Goal: Task Accomplishment & Management: Complete application form

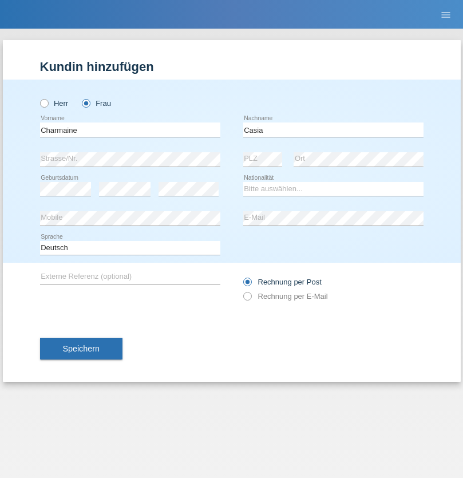
type input "Casia"
select select "PH"
select select "C"
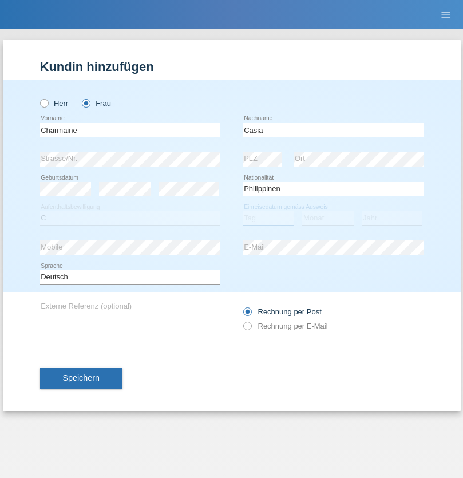
select select "28"
select select "05"
select select "2021"
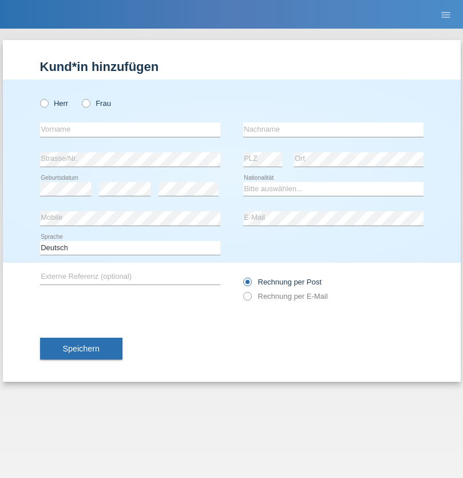
radio input "true"
click at [130, 129] on input "text" at bounding box center [130, 130] width 180 height 14
type input "naime"
click at [333, 129] on input "text" at bounding box center [333, 130] width 180 height 14
type input "llugiqi"
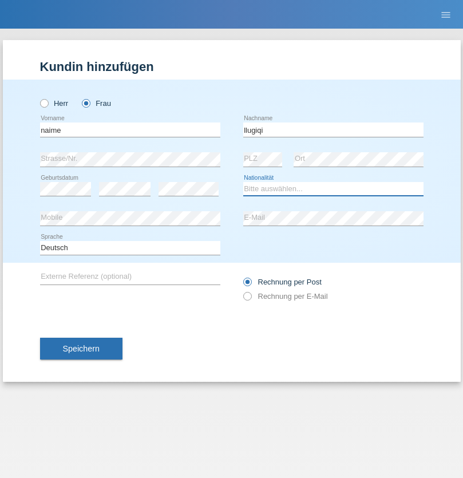
select select "CH"
radio input "true"
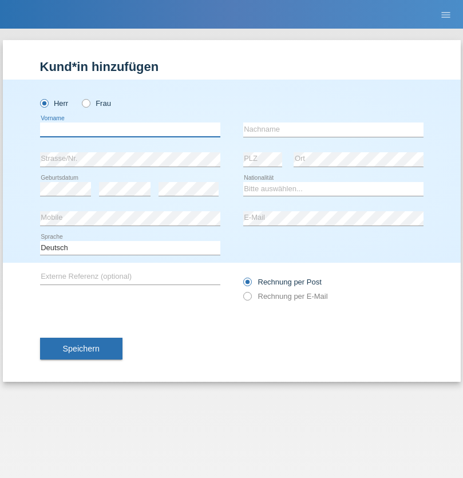
click at [130, 129] on input "text" at bounding box center [130, 130] width 180 height 14
type input "[PERSON_NAME]"
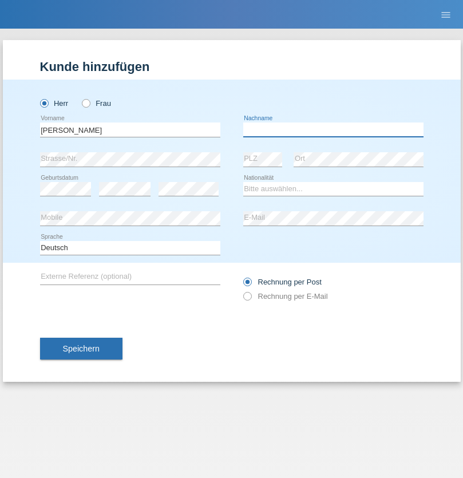
click at [333, 129] on input "text" at bounding box center [333, 130] width 180 height 14
type input "Sokol"
select select "XK"
select select "C"
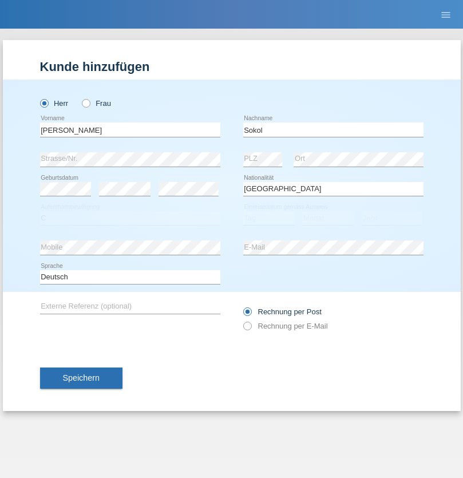
select select "02"
select select "08"
select select "1988"
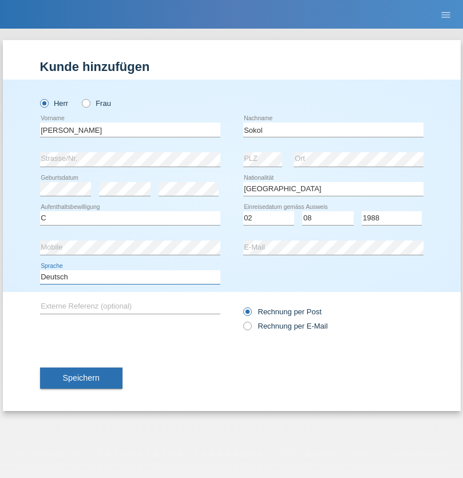
select select "en"
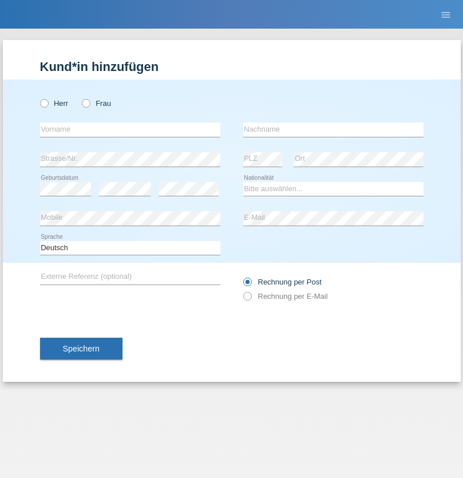
radio input "true"
click at [130, 129] on input "text" at bounding box center [130, 130] width 180 height 14
type input "Mustafa"
click at [333, 129] on input "text" at bounding box center [333, 130] width 180 height 14
type input "Sokol"
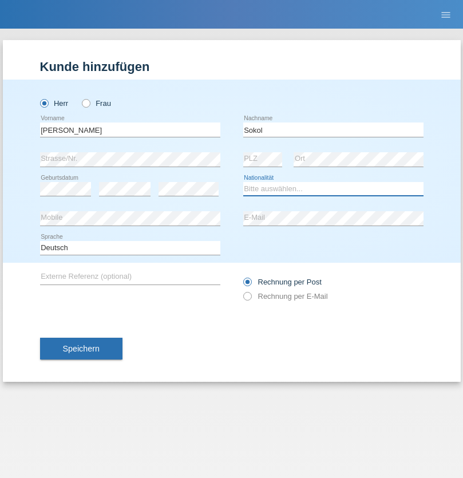
select select "XK"
select select "C"
select select "02"
select select "08"
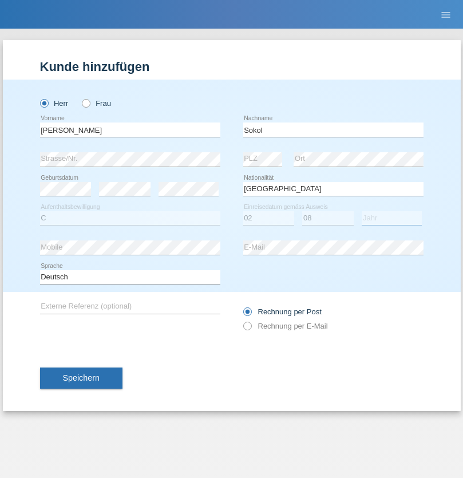
select select "1988"
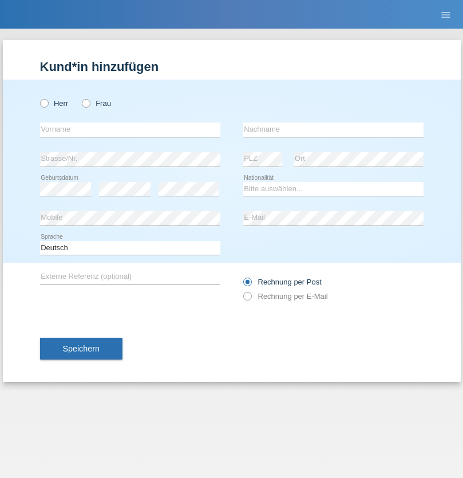
radio input "true"
click at [130, 129] on input "text" at bounding box center [130, 130] width 180 height 14
type input "Shanas"
click at [333, 129] on input "text" at bounding box center [333, 130] width 180 height 14
type input "Baranati"
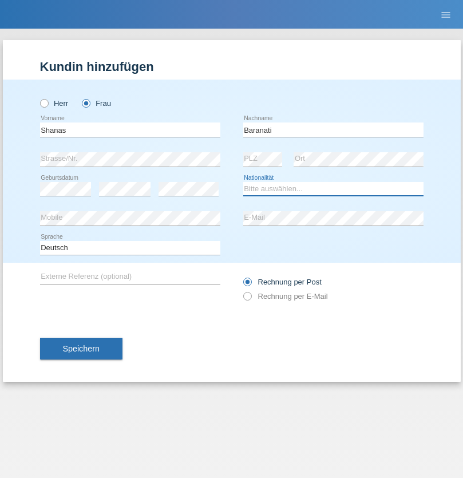
select select "CH"
radio input "true"
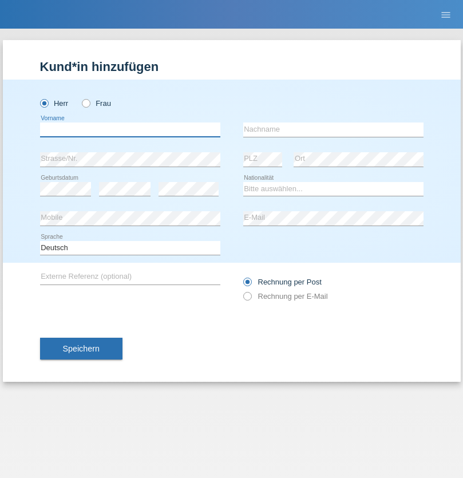
click at [130, 129] on input "text" at bounding box center [130, 130] width 180 height 14
type input "[PERSON_NAME]"
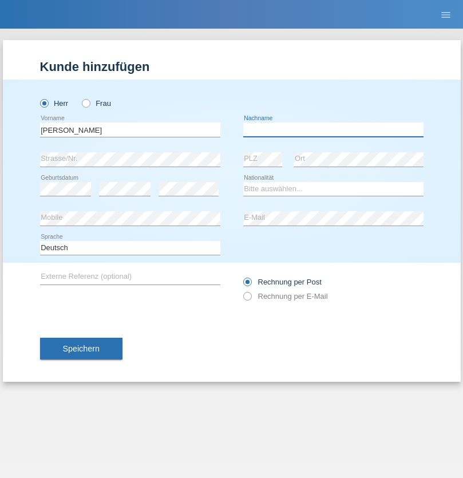
click at [333, 129] on input "text" at bounding box center [333, 130] width 180 height 14
type input "[PERSON_NAME]"
select select "PL"
select select "C"
select select "11"
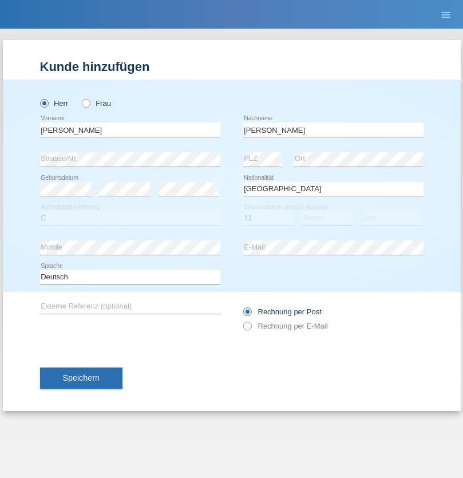
select select "01"
select select "2007"
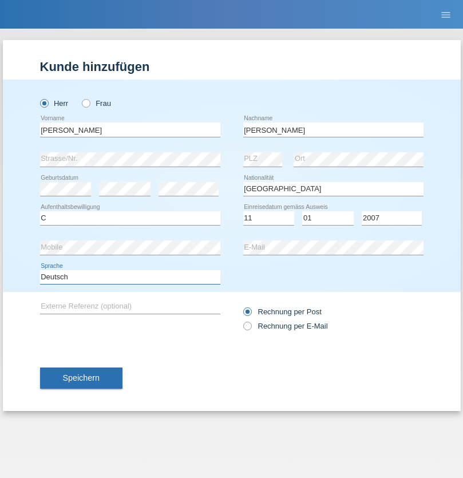
select select "en"
